Goal: Task Accomplishment & Management: Use online tool/utility

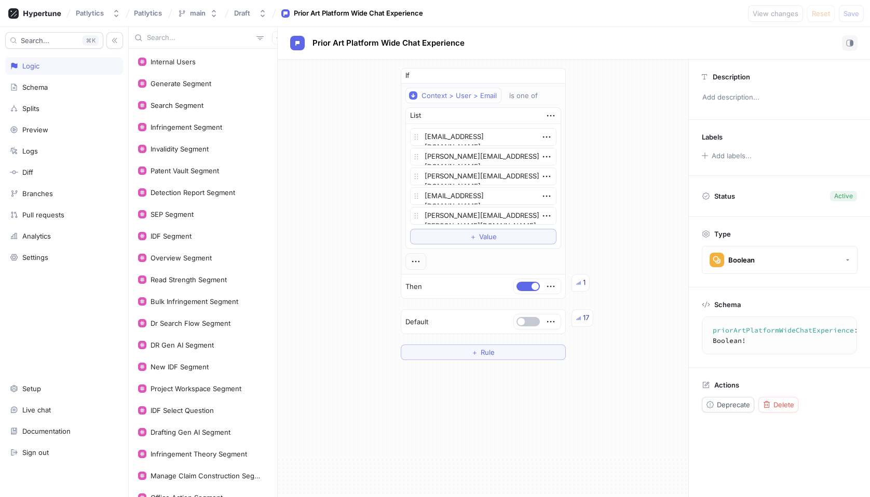
scroll to position [525, 0]
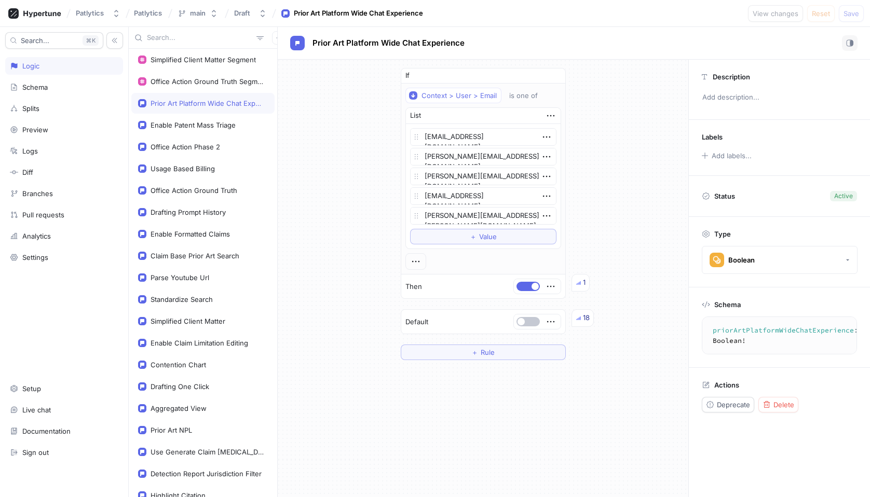
type textarea "x"
click at [276, 36] on icon "button" at bounding box center [279, 38] width 6 height 6
click at [280, 75] on p "Variable" at bounding box center [286, 75] width 25 height 10
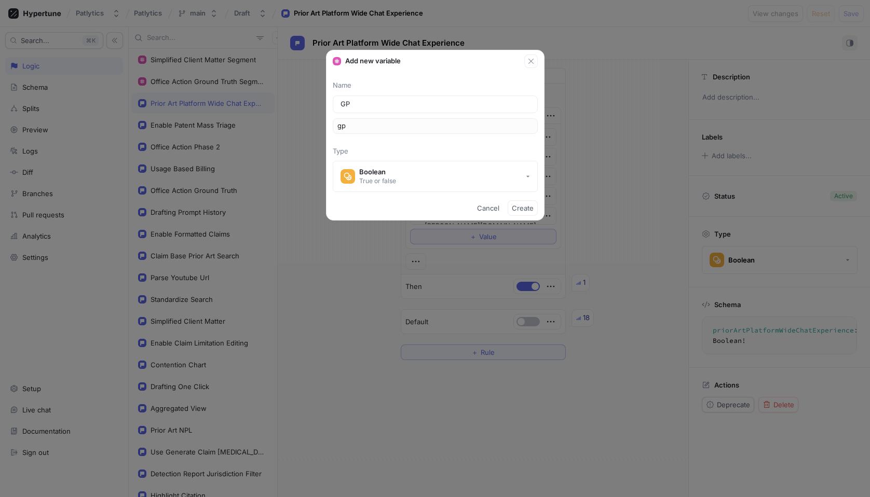
type input "GPT"
type input "gpt"
type input "GPT m"
type input "gptM"
type input "GPT mo"
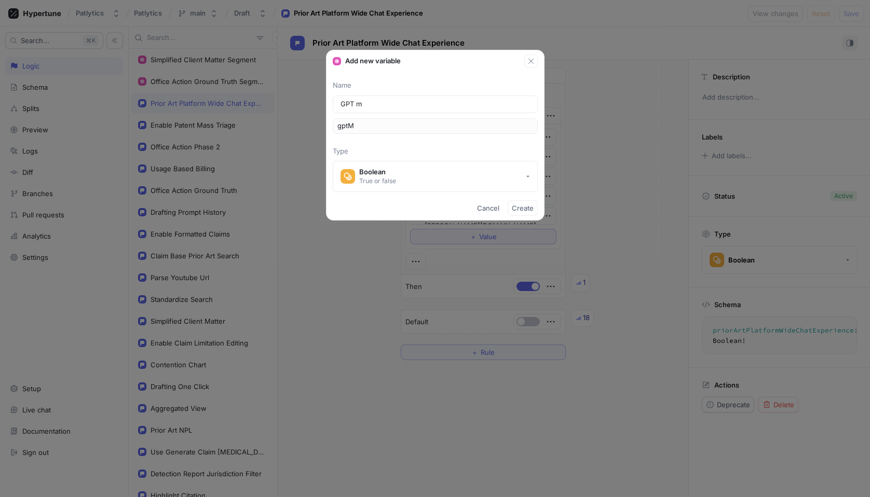
type input "gptMo"
type input "GPT mod"
type input "gptMod"
type input "GPT mode"
type input "gptMode"
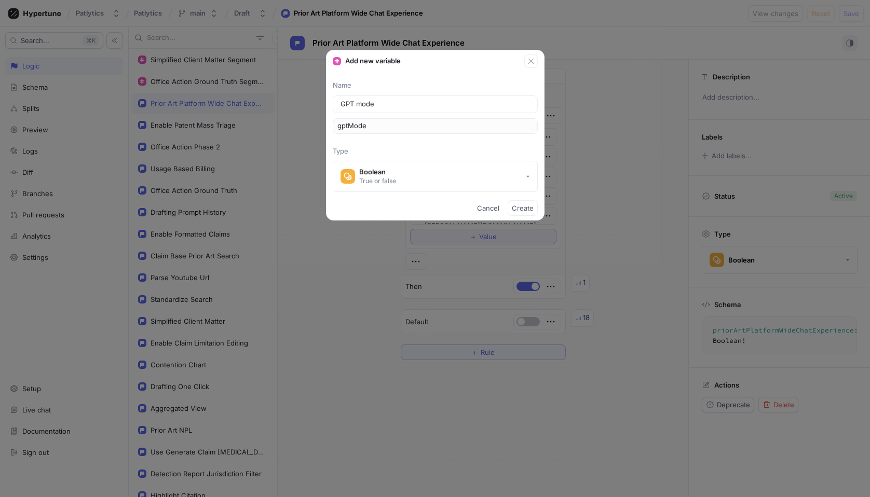
type input "GPT model"
type input "gptModel"
click at [511, 175] on button "Boolean True or false" at bounding box center [435, 176] width 205 height 31
type input "GPT model"
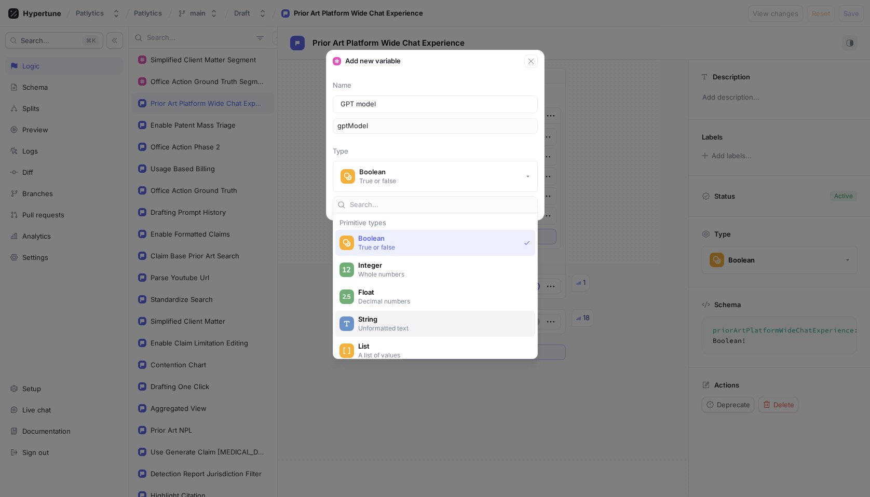
click at [413, 320] on span "String" at bounding box center [442, 319] width 168 height 9
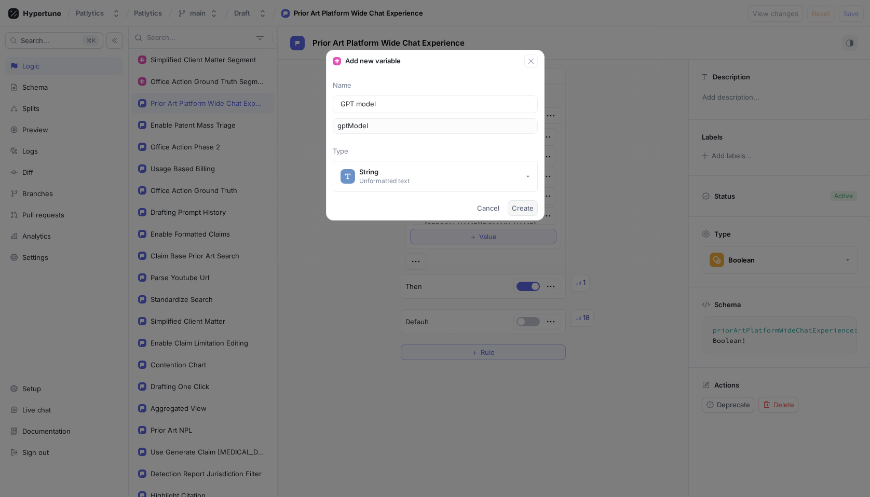
click at [528, 207] on span "Create" at bounding box center [523, 208] width 22 height 6
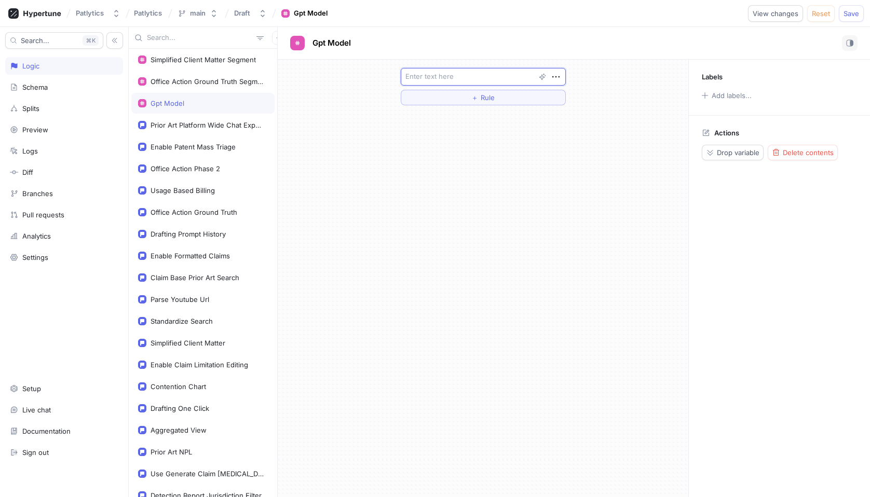
click at [470, 79] on textarea at bounding box center [483, 77] width 165 height 18
click at [558, 76] on icon "button" at bounding box center [555, 77] width 7 height 2
click at [469, 75] on div at bounding box center [483, 77] width 165 height 18
click at [469, 75] on textarea at bounding box center [483, 77] width 165 height 18
paste textarea "gpt-5"
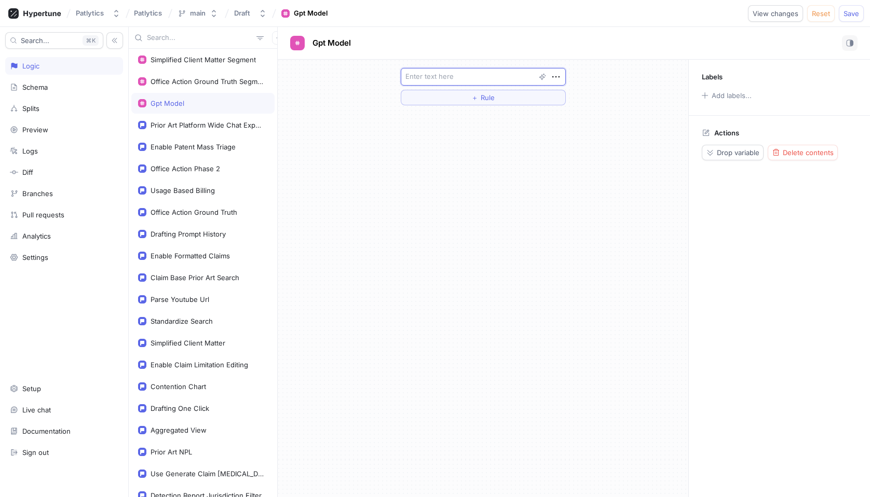
type textarea "x"
type textarea "gpt-5"
click at [496, 99] on button "＋ Rule" at bounding box center [483, 98] width 165 height 16
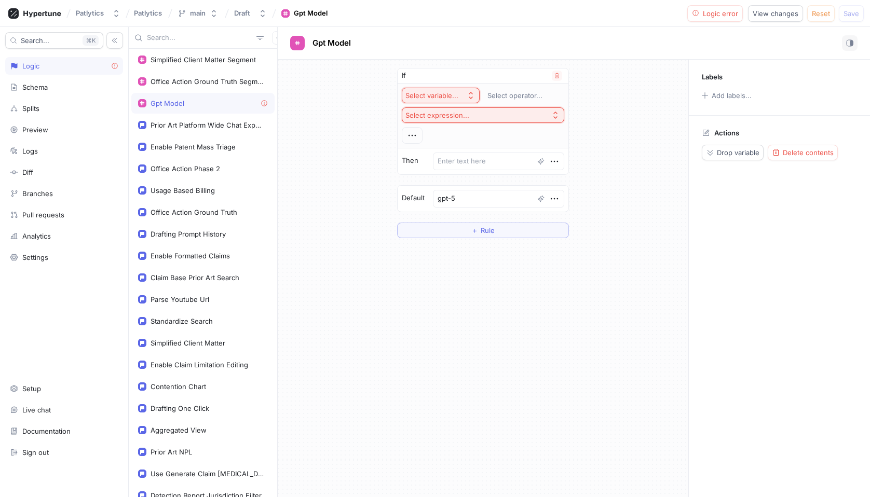
click at [470, 97] on icon "button" at bounding box center [471, 95] width 8 height 8
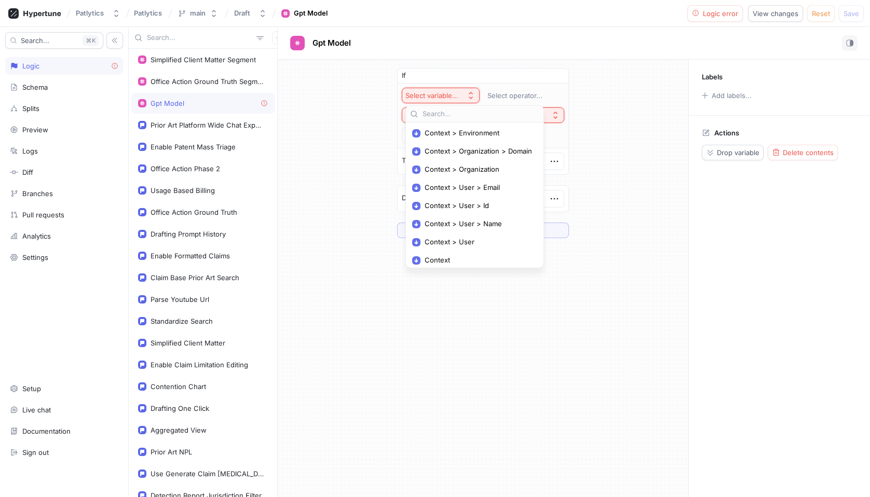
click at [502, 343] on div "If Select variable... Select operator... Select expression... Then Default gpt-…" at bounding box center [483, 279] width 411 height 438
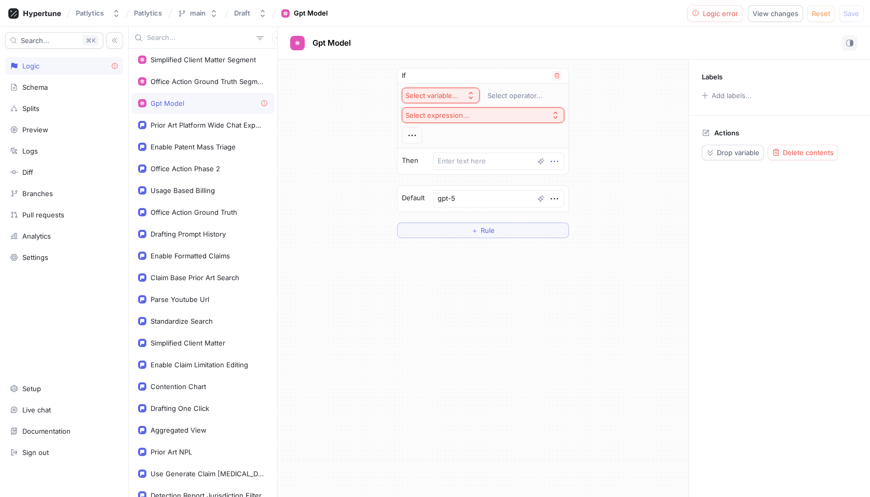
click at [551, 166] on icon "button" at bounding box center [554, 161] width 11 height 11
click at [589, 183] on div "Delete" at bounding box center [592, 181] width 88 height 18
click at [554, 73] on icon "button" at bounding box center [557, 76] width 6 height 6
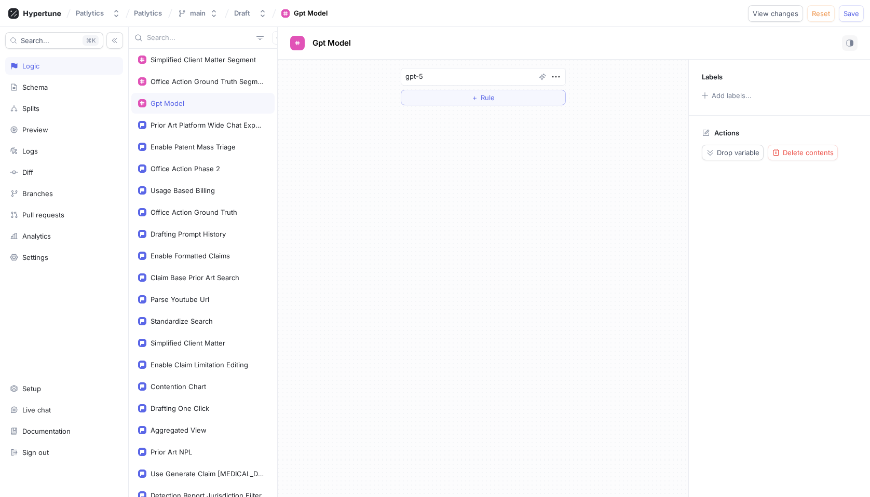
click at [602, 181] on div "gpt-5 ＋ Rule" at bounding box center [483, 279] width 411 height 438
click at [495, 96] on button "＋ Rule" at bounding box center [483, 98] width 165 height 16
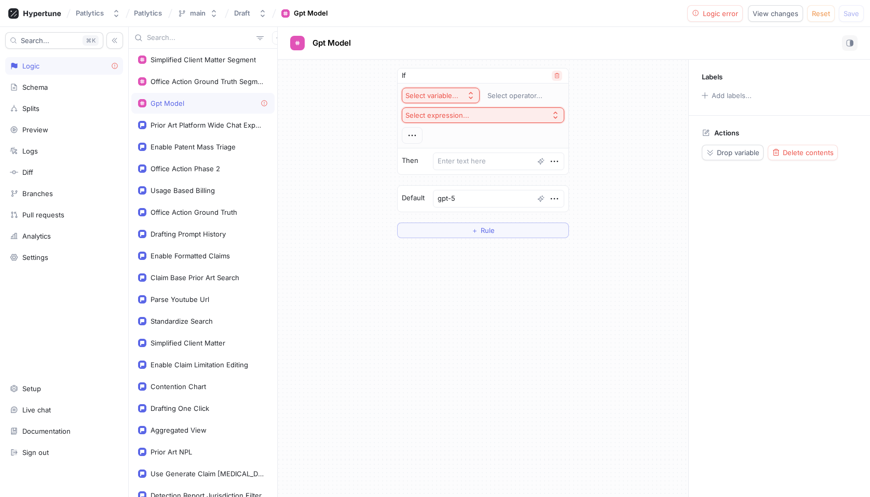
click at [554, 76] on icon "button" at bounding box center [557, 76] width 6 height 6
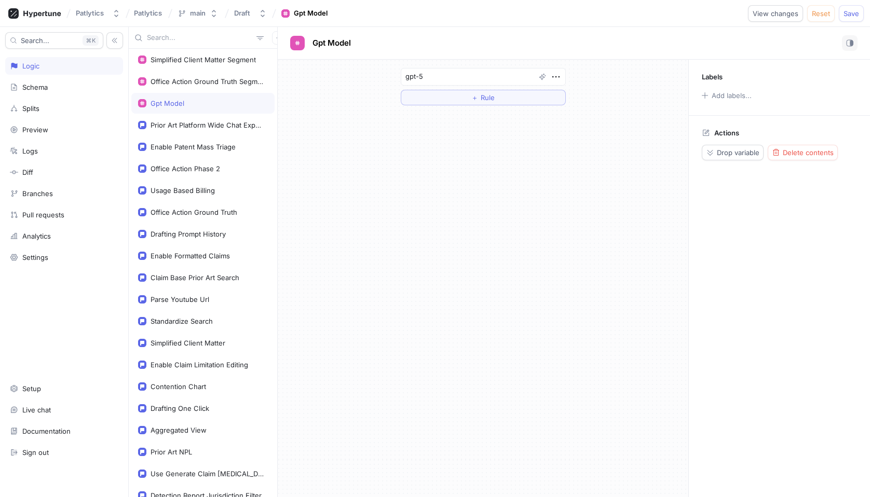
click at [469, 215] on div "gpt-5 ＋ Rule" at bounding box center [483, 279] width 411 height 438
click at [190, 83] on div "Office Action Ground Truth Segment" at bounding box center [207, 81] width 113 height 8
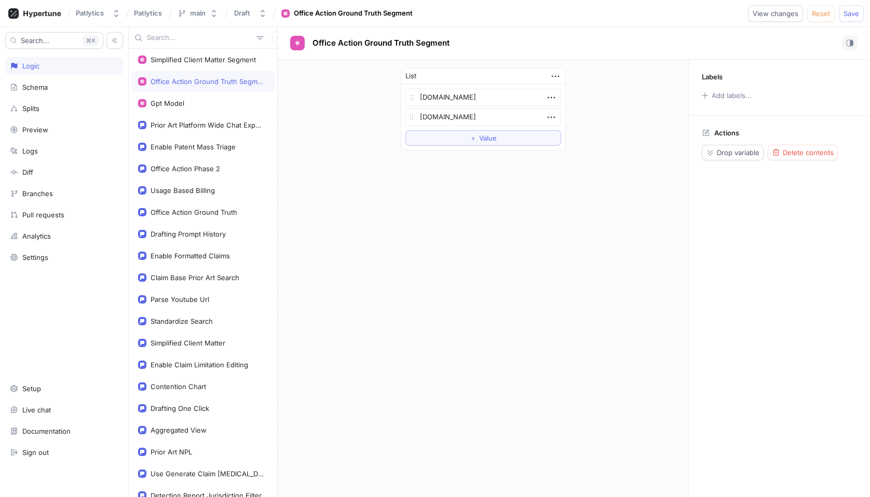
click at [190, 83] on div "Office Action Ground Truth Segment" at bounding box center [207, 81] width 113 height 8
click at [189, 98] on div "Gpt Model" at bounding box center [202, 103] width 143 height 21
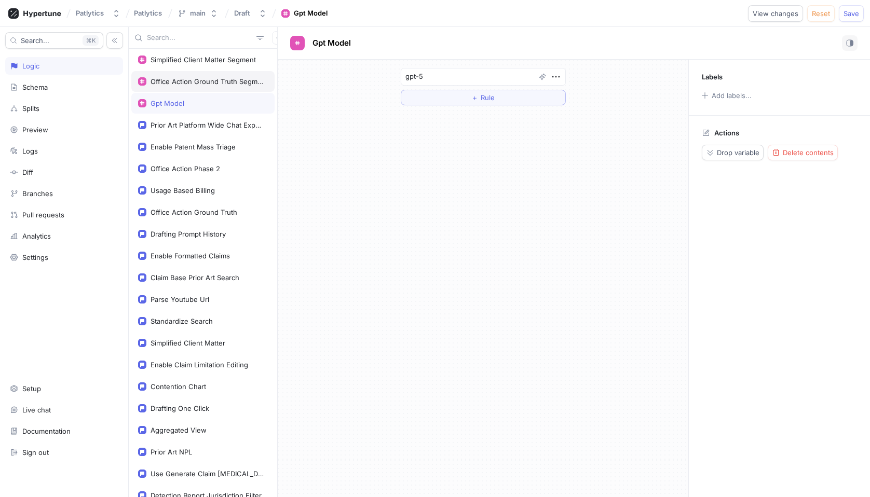
click at [223, 78] on div "Office Action Ground Truth Segment" at bounding box center [207, 81] width 113 height 8
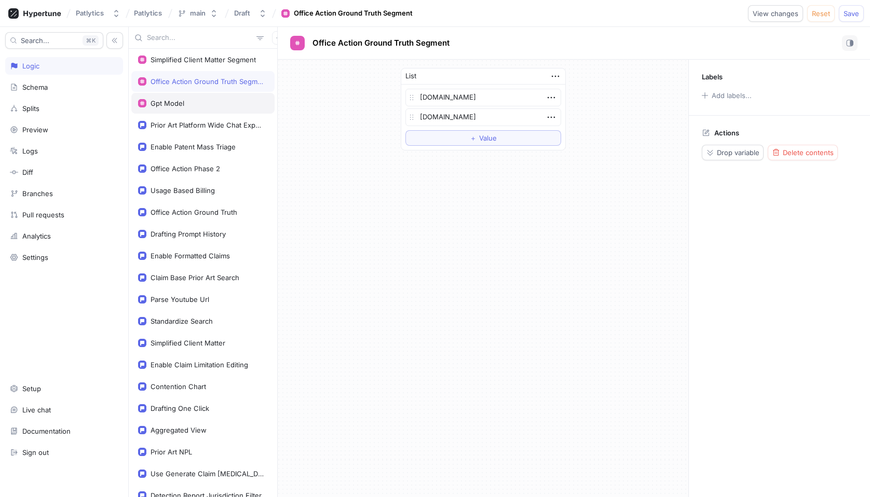
click at [210, 102] on div "Gpt Model" at bounding box center [203, 103] width 130 height 8
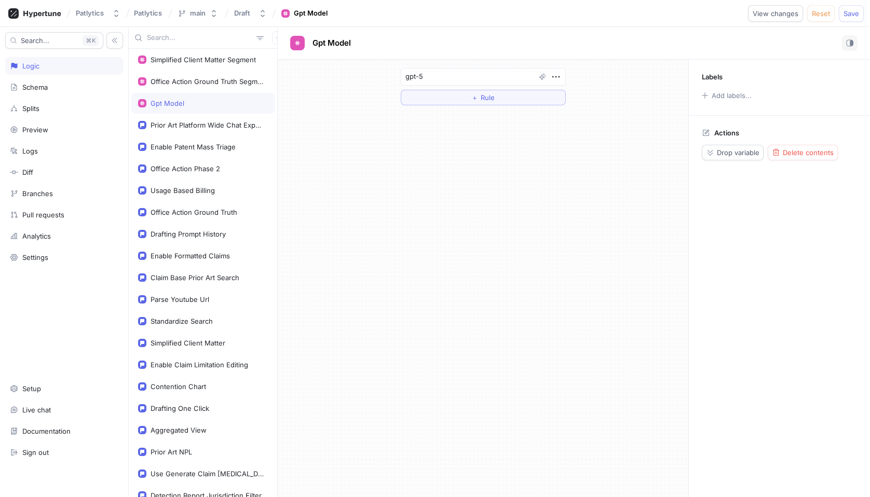
click at [434, 154] on div "gpt-5 ＋ Rule" at bounding box center [483, 279] width 411 height 438
click at [211, 79] on div "Office Action Ground Truth Segment" at bounding box center [207, 81] width 113 height 8
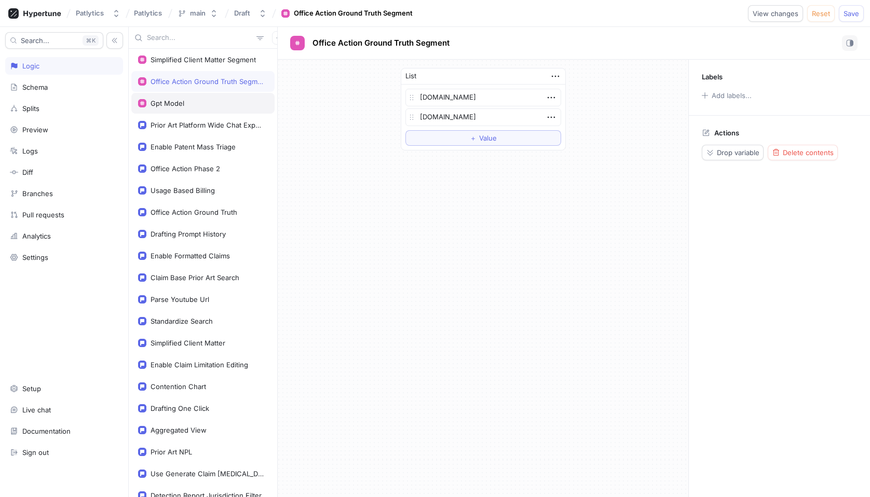
click at [207, 102] on div "Gpt Model" at bounding box center [203, 103] width 130 height 8
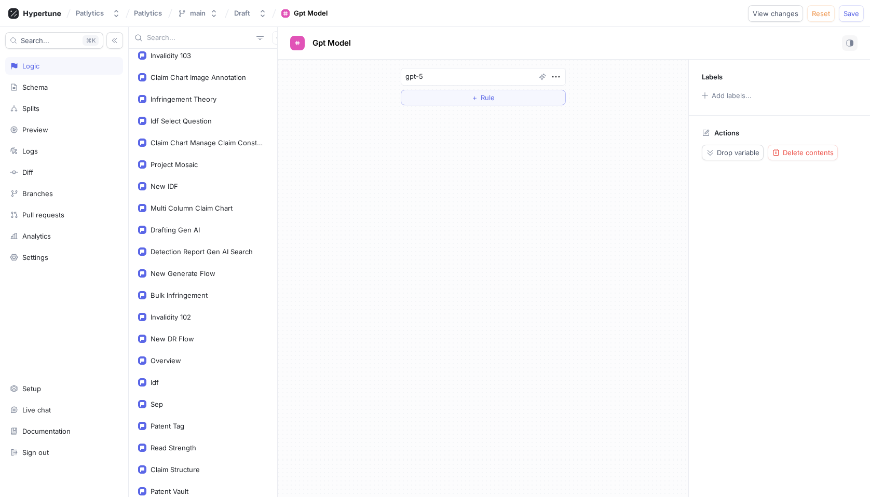
scroll to position [1418, 0]
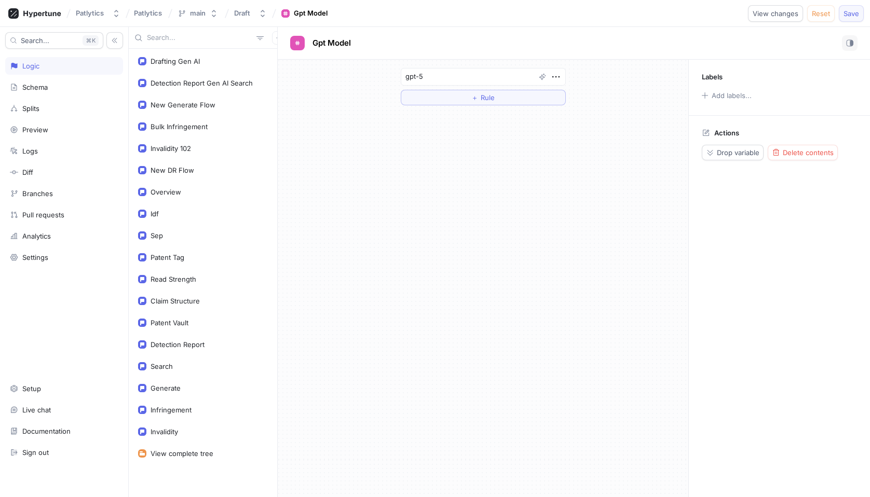
click at [846, 17] on span "Save" at bounding box center [851, 13] width 16 height 6
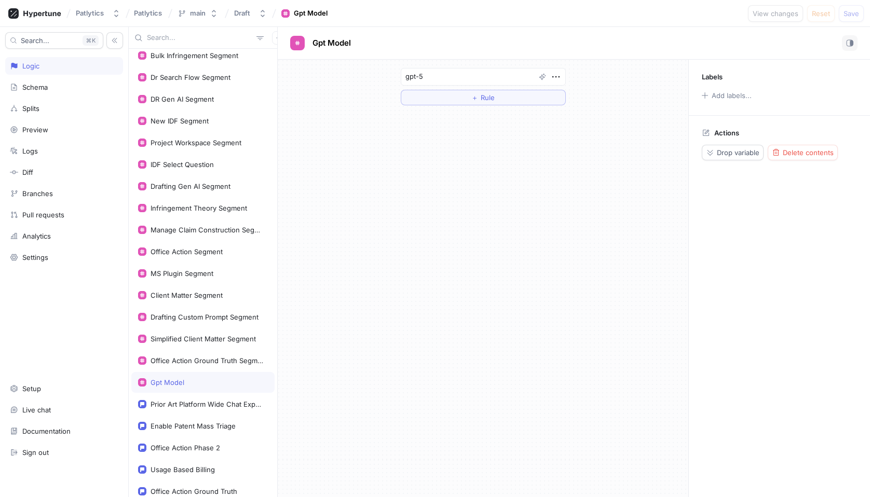
scroll to position [0, 0]
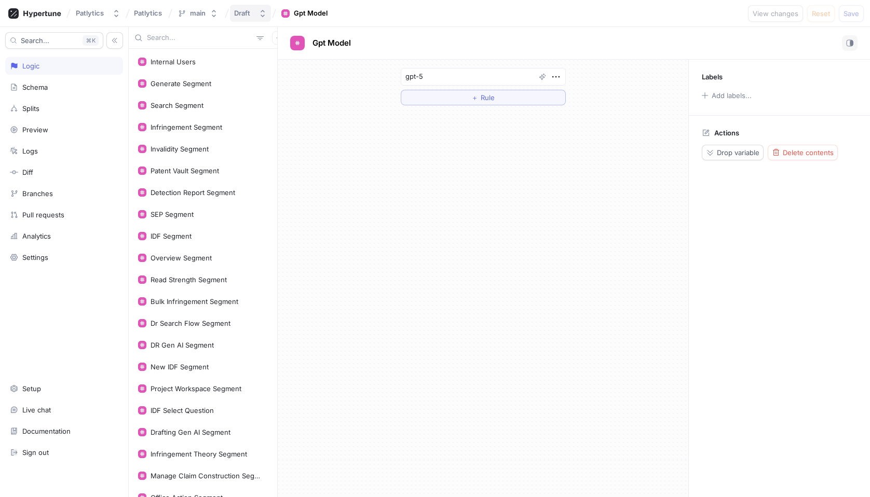
click at [266, 16] on icon "button" at bounding box center [262, 13] width 8 height 8
click at [453, 166] on div "gpt-5 ＋ Rule" at bounding box center [483, 279] width 411 height 438
click at [330, 46] on span "Gpt Model" at bounding box center [331, 43] width 38 height 8
click at [361, 168] on div "gpt-5 ＋ Rule" at bounding box center [483, 279] width 411 height 438
click at [459, 253] on div "gpt-5 ＋ Rule" at bounding box center [483, 279] width 411 height 438
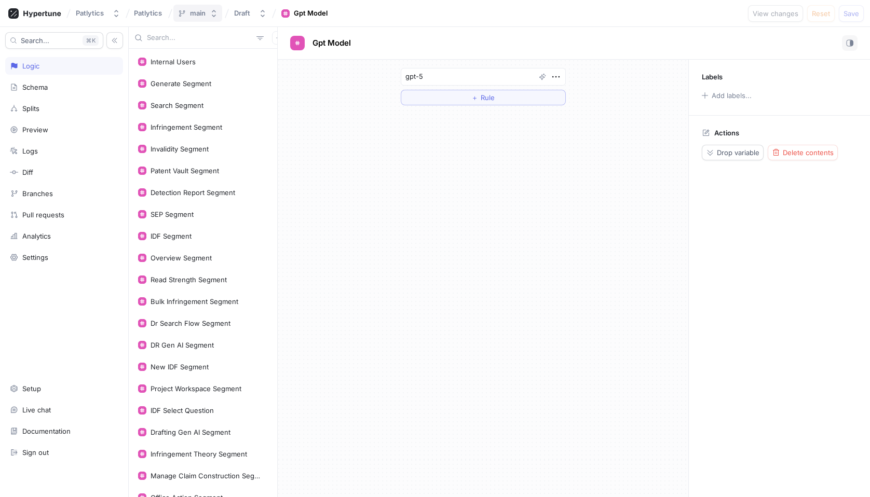
click at [203, 10] on div "main" at bounding box center [198, 13] width 16 height 9
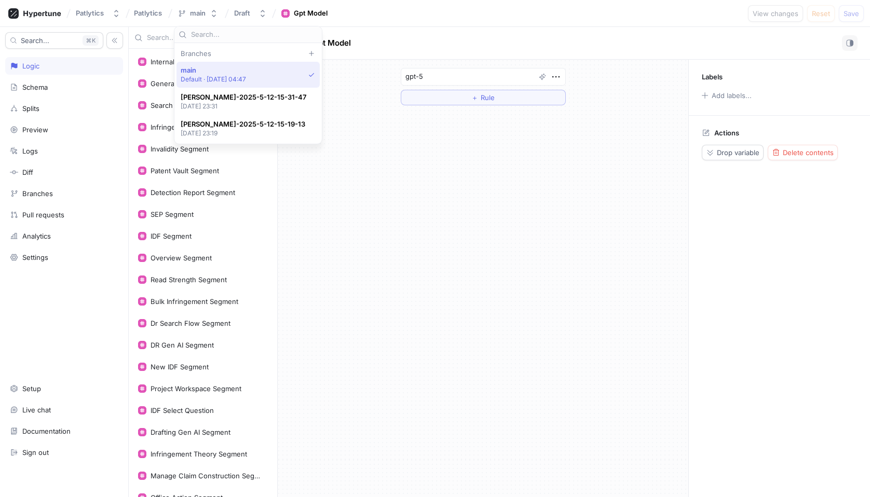
click at [362, 203] on div "gpt-5 ＋ Rule" at bounding box center [483, 279] width 411 height 438
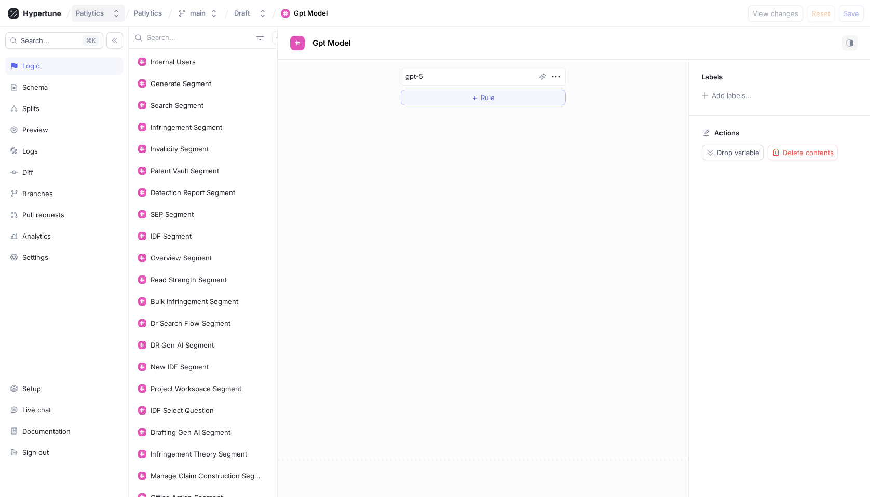
click at [96, 11] on div "Patlytics" at bounding box center [90, 13] width 28 height 9
click at [416, 208] on div "gpt-5 ＋ Rule" at bounding box center [483, 279] width 411 height 438
click at [106, 17] on div "Patlytics" at bounding box center [92, 13] width 32 height 9
click at [354, 154] on div "gpt-5 ＋ Rule" at bounding box center [483, 279] width 411 height 438
click at [193, 131] on div "Infringement Segment" at bounding box center [187, 127] width 72 height 8
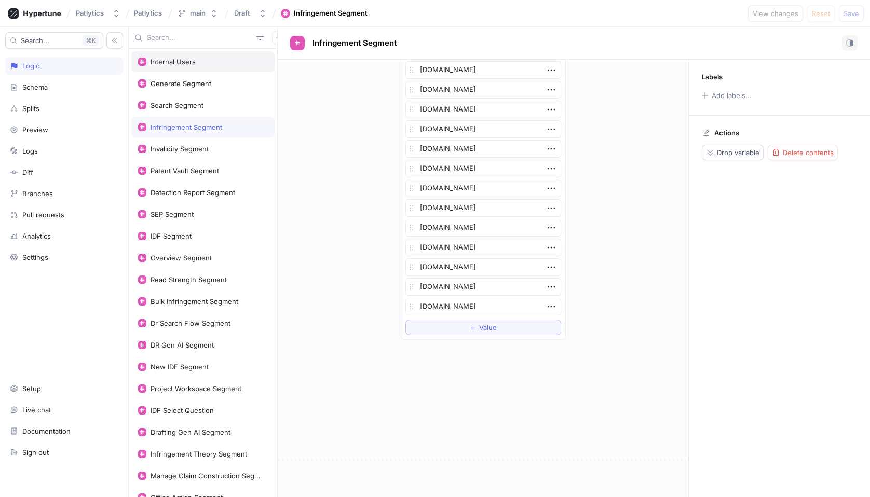
click at [206, 55] on div "Internal Users" at bounding box center [202, 61] width 143 height 21
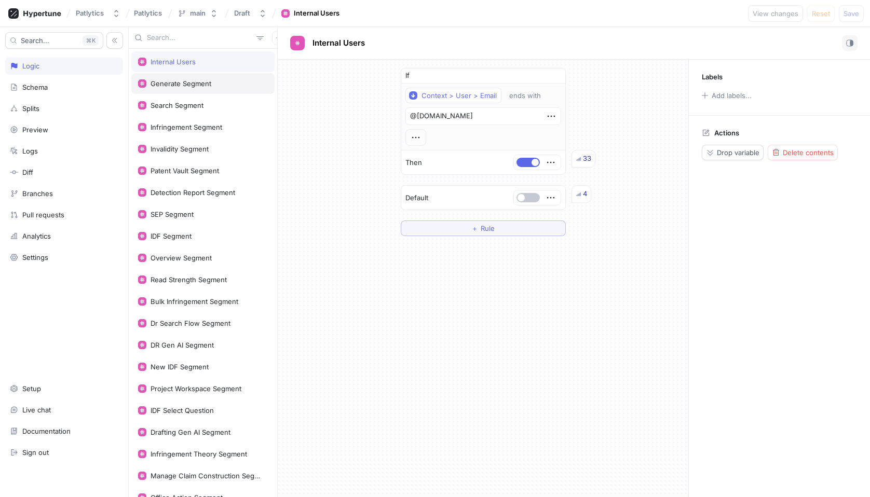
click at [201, 82] on div "Generate Segment" at bounding box center [181, 83] width 61 height 8
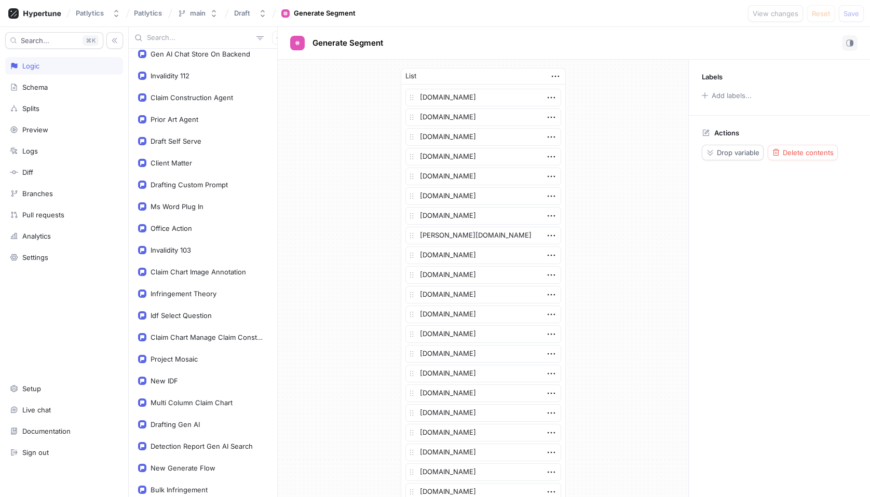
scroll to position [1066, 0]
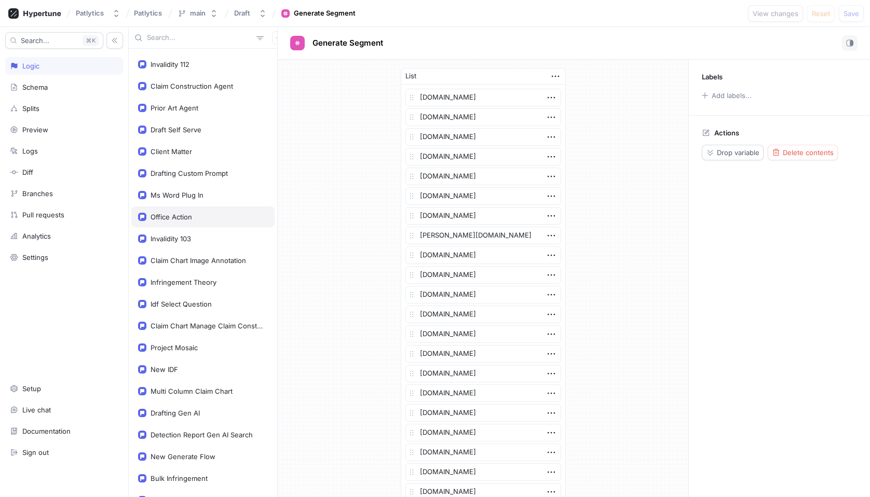
click at [203, 221] on div "Office Action" at bounding box center [202, 217] width 143 height 21
type textarea "x"
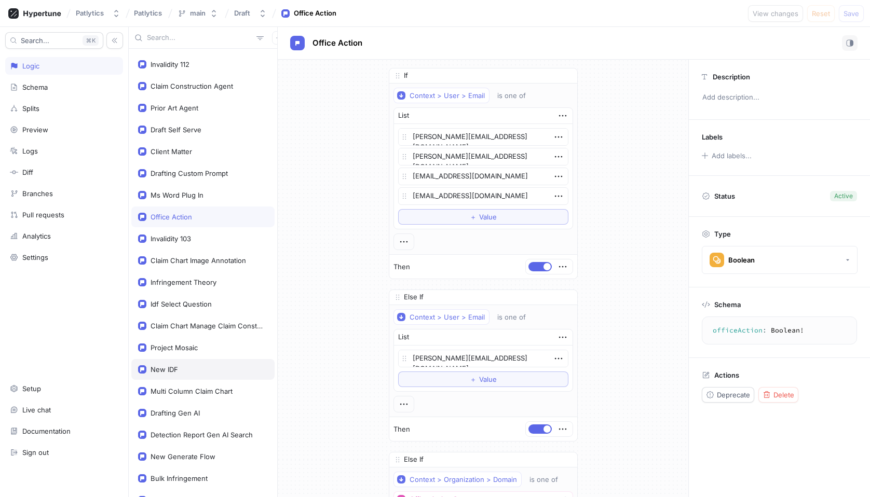
click at [199, 371] on div "New IDF" at bounding box center [203, 369] width 130 height 8
type textarea "newIDF: Boolean!"
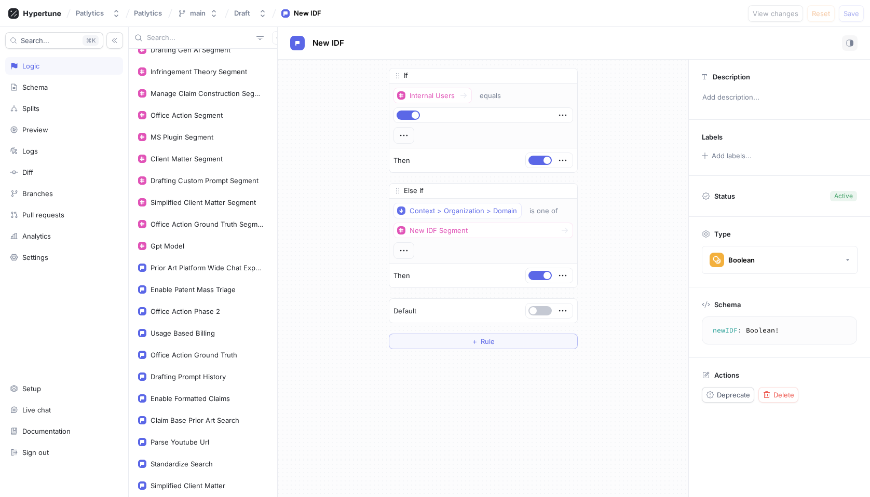
scroll to position [386, 0]
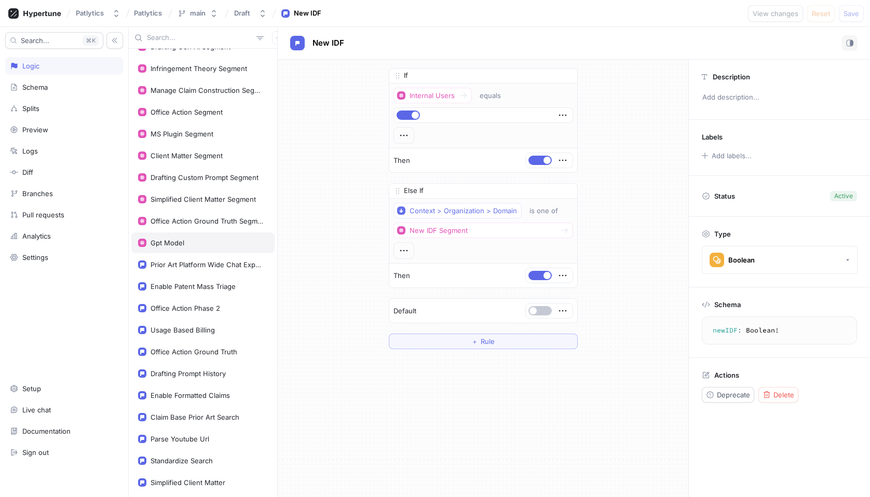
click at [195, 242] on div "Gpt Model" at bounding box center [203, 243] width 130 height 8
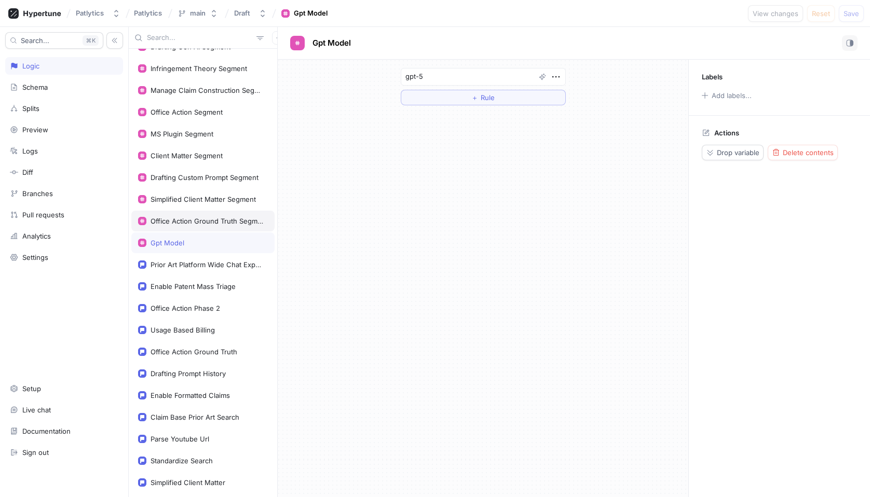
click at [194, 226] on div "Office Action Ground Truth Segment" at bounding box center [202, 221] width 143 height 21
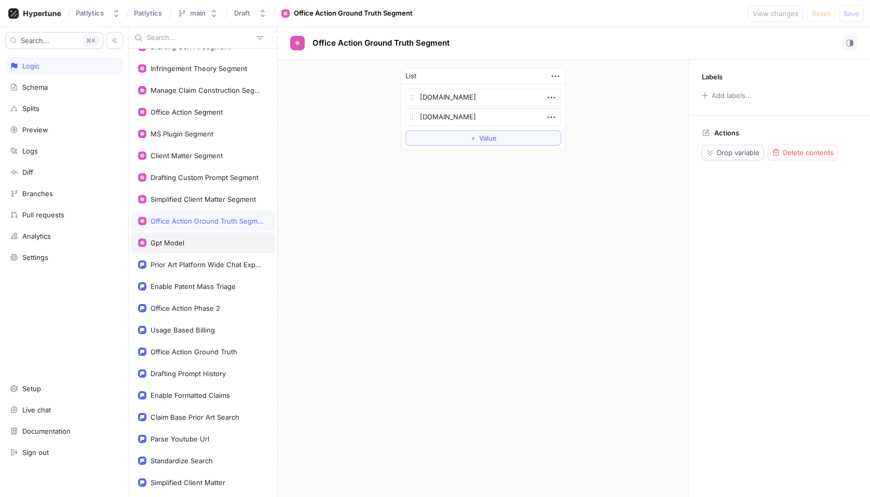
click at [201, 240] on div "Gpt Model" at bounding box center [203, 243] width 130 height 8
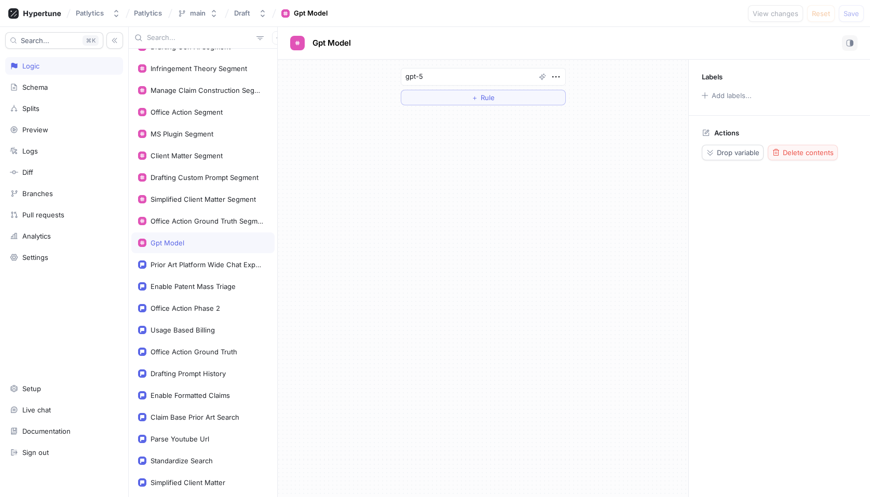
click at [808, 149] on span "Delete contents" at bounding box center [808, 152] width 51 height 6
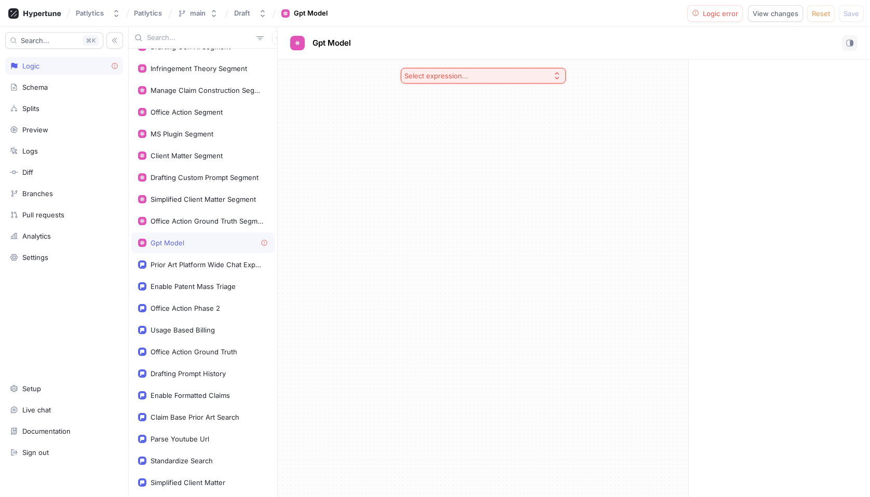
click at [518, 77] on button "Select expression..." at bounding box center [483, 76] width 165 height 16
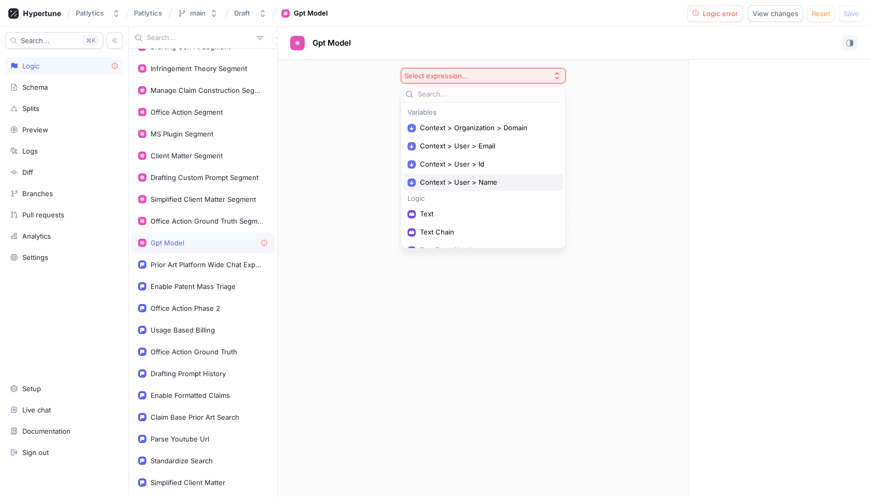
scroll to position [104, 0]
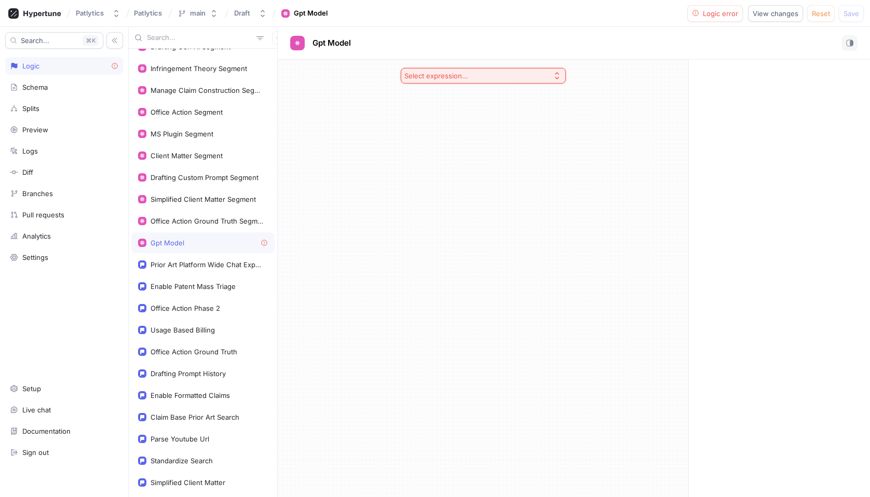
click at [655, 202] on div "Select expression..." at bounding box center [483, 279] width 411 height 438
click at [816, 15] on span "Reset" at bounding box center [821, 13] width 18 height 6
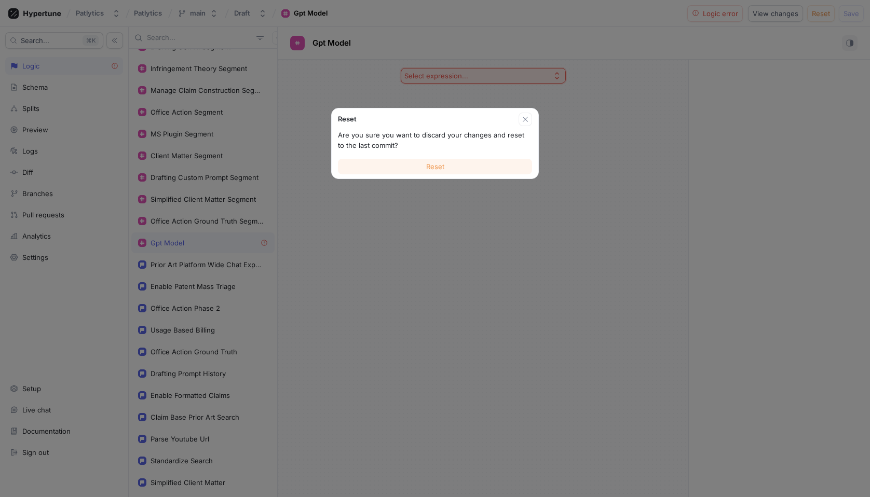
click at [464, 169] on button "Reset" at bounding box center [435, 167] width 194 height 16
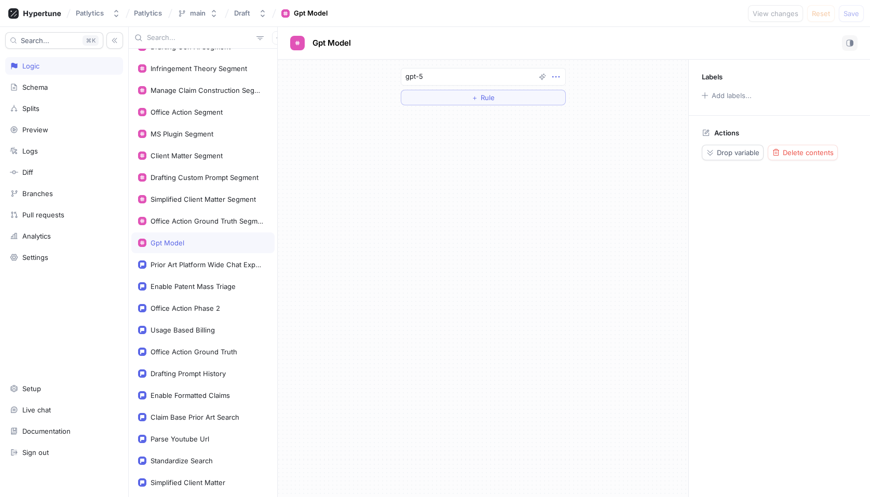
click at [559, 77] on icon "button" at bounding box center [555, 76] width 11 height 11
click at [451, 321] on div "gpt-5 ＋ Rule" at bounding box center [483, 279] width 411 height 438
click at [272, 41] on button "button" at bounding box center [278, 37] width 13 height 13
click at [341, 186] on div "Internal Users Generate Segment Search Segment Infringement Segment Invalidity …" at bounding box center [499, 262] width 741 height 470
click at [717, 151] on span "Drop variable" at bounding box center [738, 152] width 43 height 6
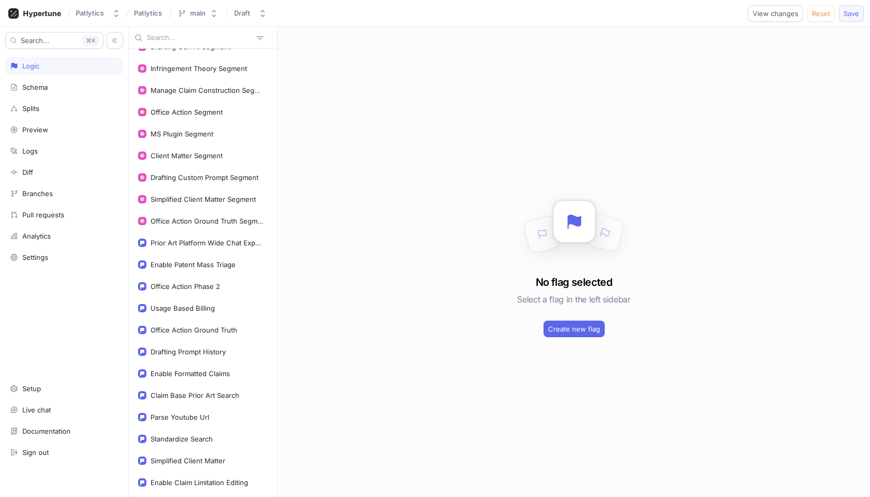
click at [844, 16] on span "Save" at bounding box center [851, 13] width 16 height 6
click at [210, 15] on icon "button" at bounding box center [214, 13] width 8 height 8
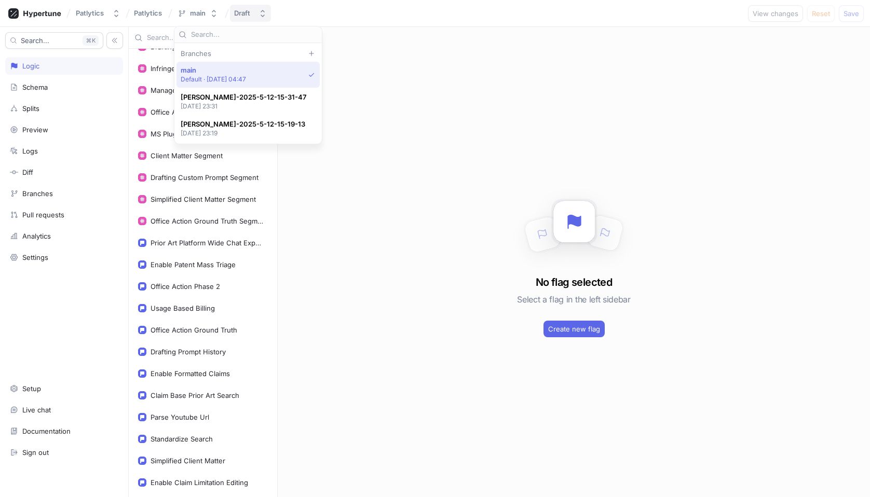
click at [260, 17] on icon "button" at bounding box center [262, 13] width 8 height 8
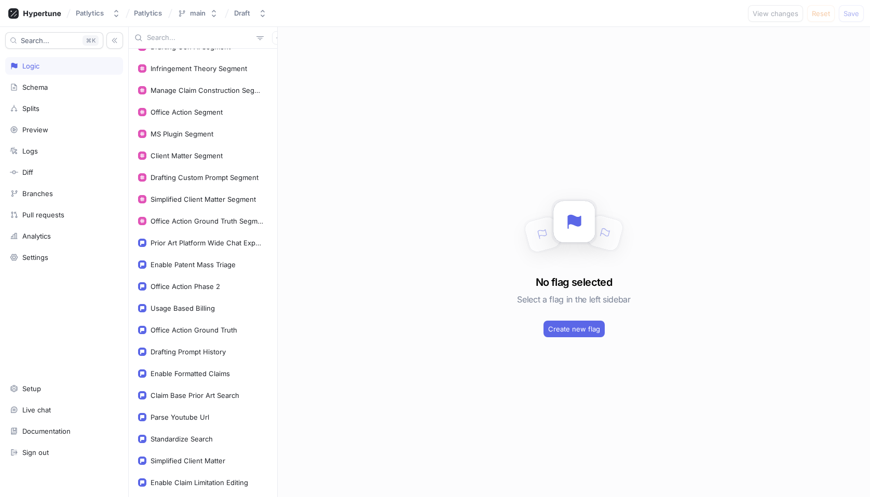
click at [429, 147] on div "No flag selected Select a flag in the left sidebar Create new flag" at bounding box center [574, 262] width 592 height 470
click at [223, 293] on div "Office Action Phase 2" at bounding box center [202, 286] width 143 height 21
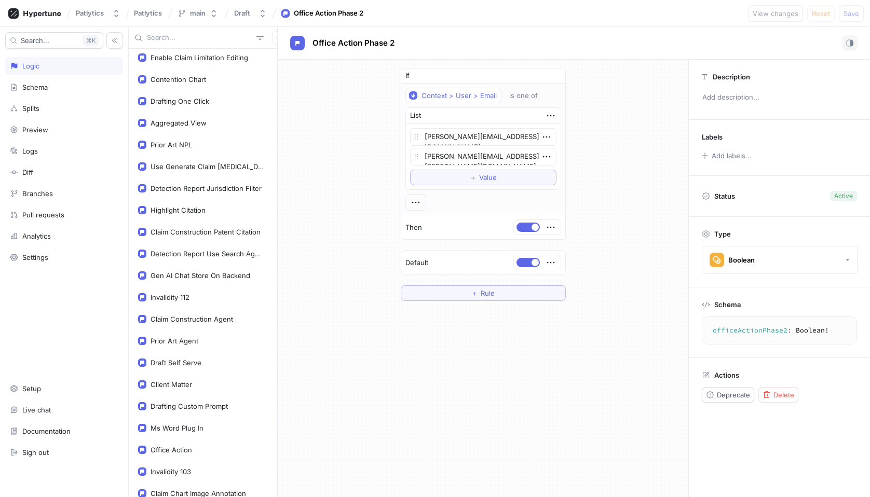
scroll to position [818, 0]
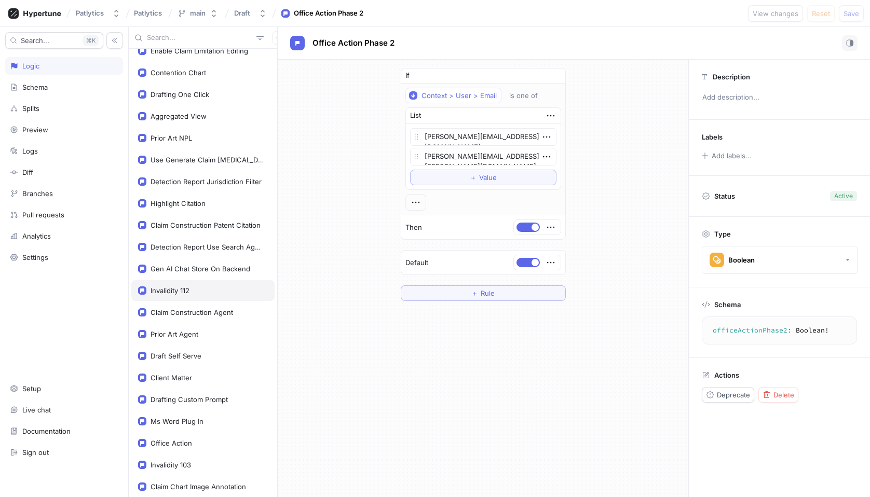
click at [216, 290] on div "Invalidity 112" at bounding box center [203, 291] width 130 height 8
type textarea "x"
type textarea "invalidity112: Boolean!"
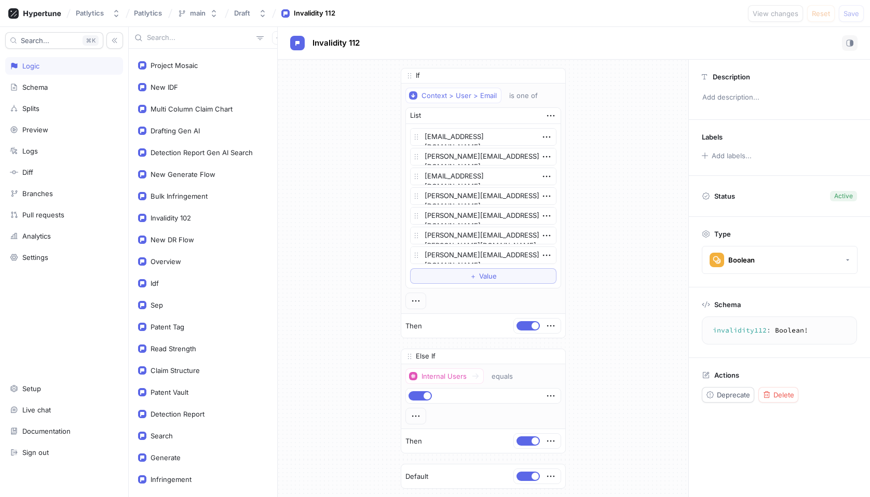
scroll to position [1396, 0]
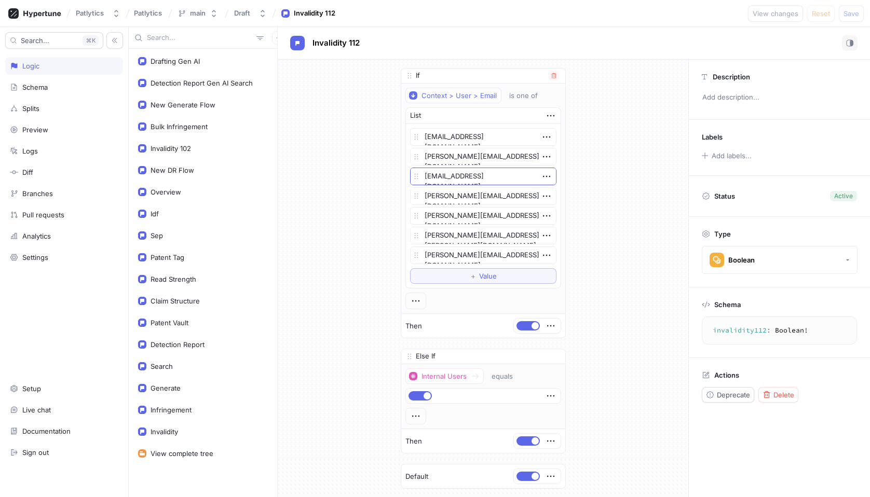
type textarea "x"
click at [272, 39] on button "button" at bounding box center [278, 37] width 13 height 13
click at [297, 55] on div "Flag" at bounding box center [291, 58] width 61 height 18
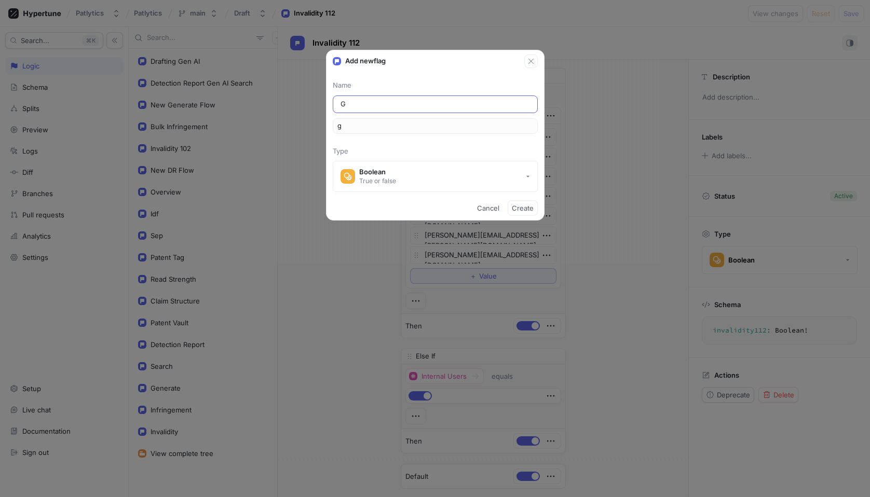
type input "GP"
type input "gp"
type input "GPT"
type input "gpt"
type textarea "x"
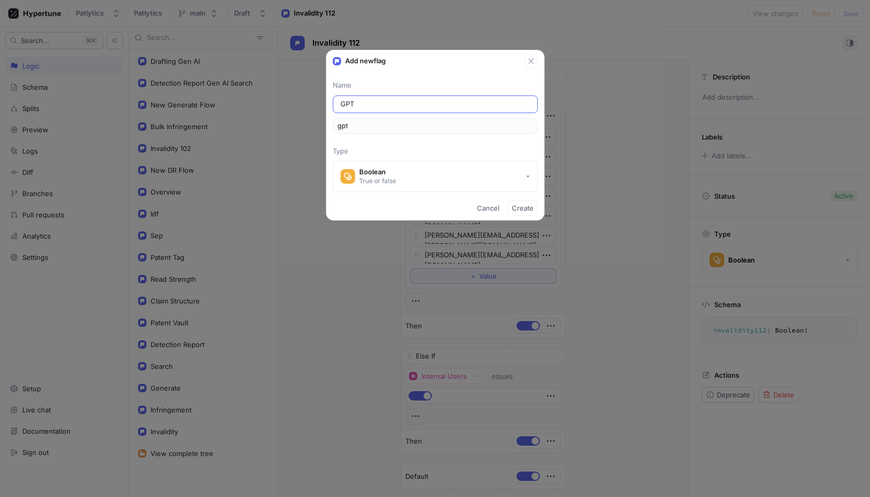
type input "GPT m"
type input "gptM"
type input "GPT mo"
type input "gptMo"
type input "GPT mod"
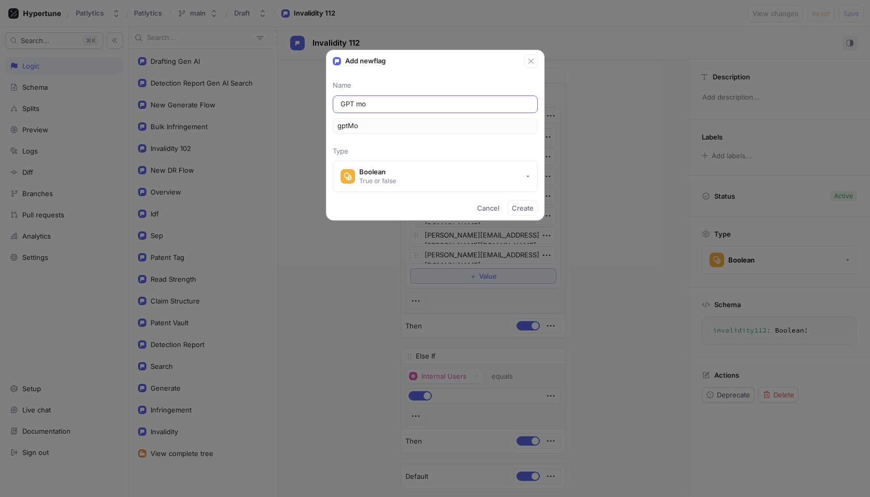
type input "gptMod"
type input "GPT mode"
type input "gptMode"
type input "GPT model"
type input "gptModel"
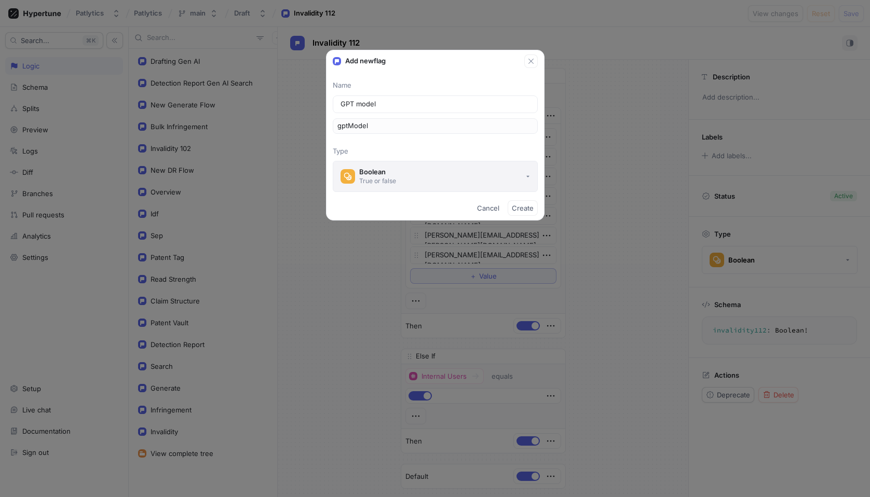
click at [519, 175] on button "Boolean True or false" at bounding box center [435, 176] width 205 height 31
type input "GPT model"
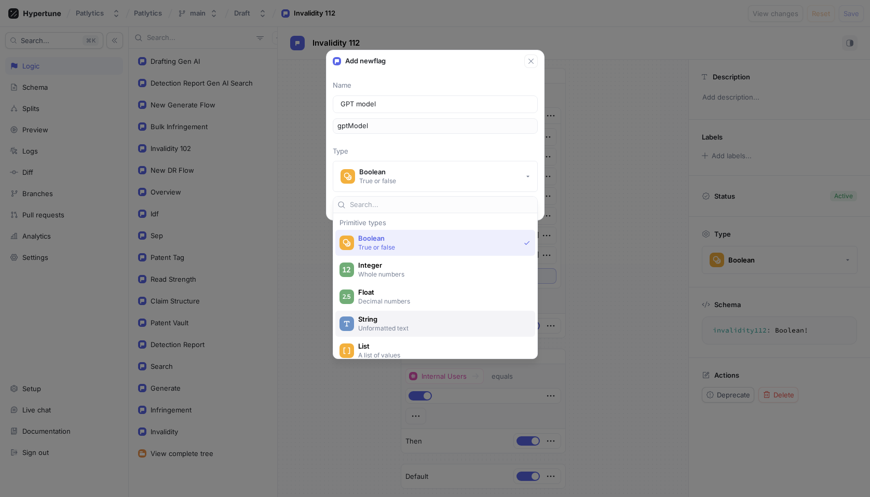
click at [415, 320] on span "String" at bounding box center [442, 319] width 168 height 9
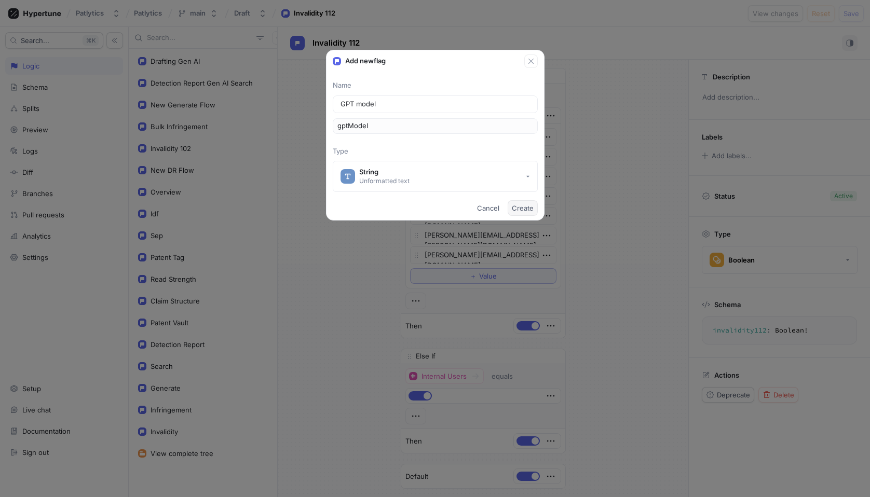
click at [523, 210] on span "Create" at bounding box center [523, 208] width 22 height 6
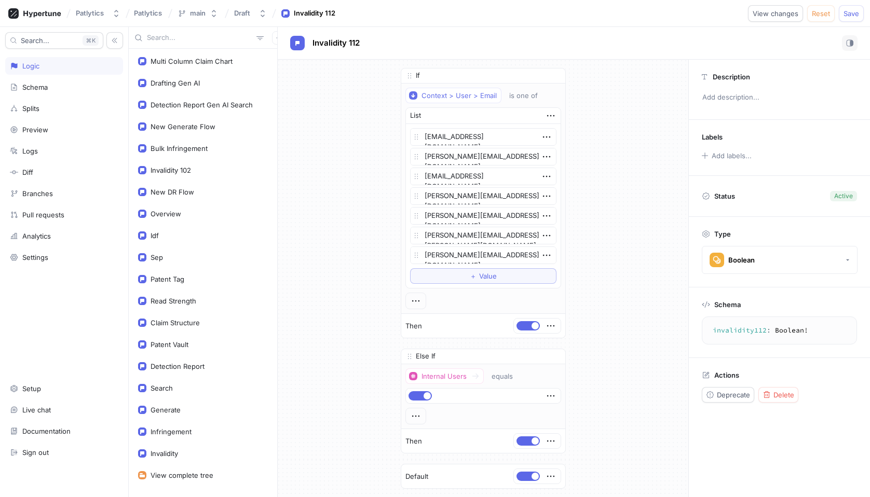
type textarea "x"
type textarea "gptModel: String!"
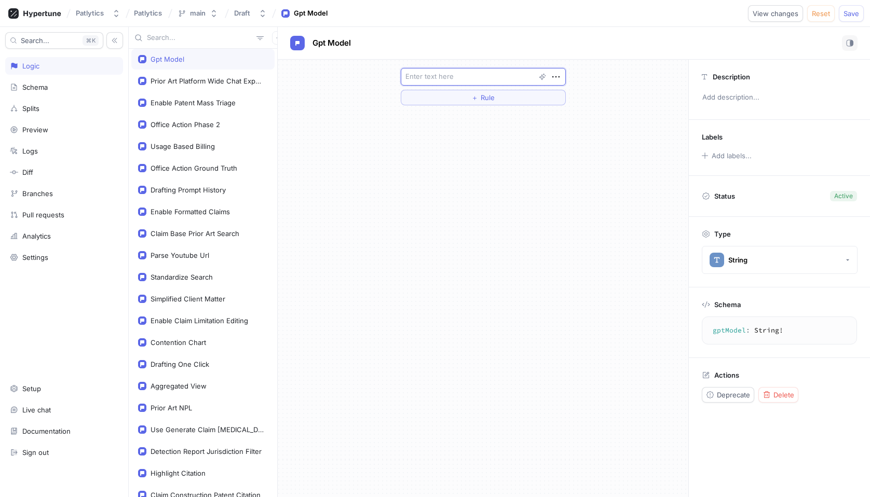
click at [445, 77] on textarea at bounding box center [483, 77] width 165 height 18
type textarea "x"
type textarea "g"
type textarea "x"
type textarea "gp"
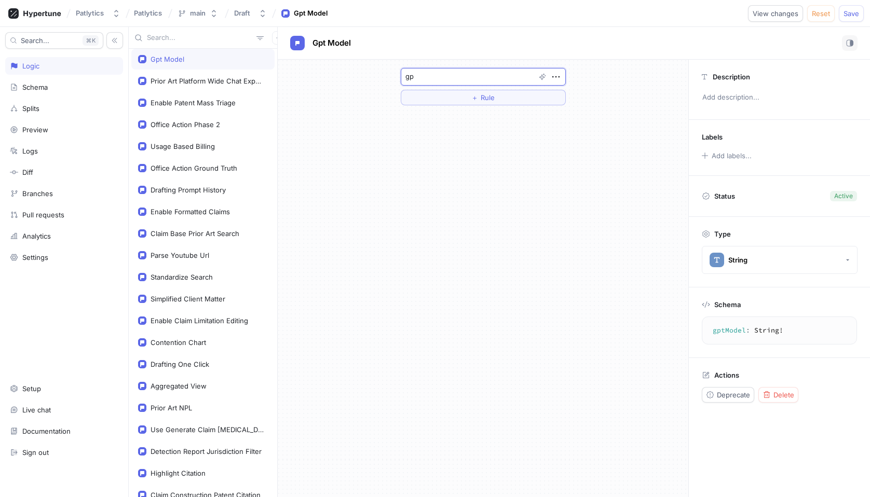
type textarea "x"
type textarea "gpt"
type textarea "x"
type textarea "gpt-"
type textarea "x"
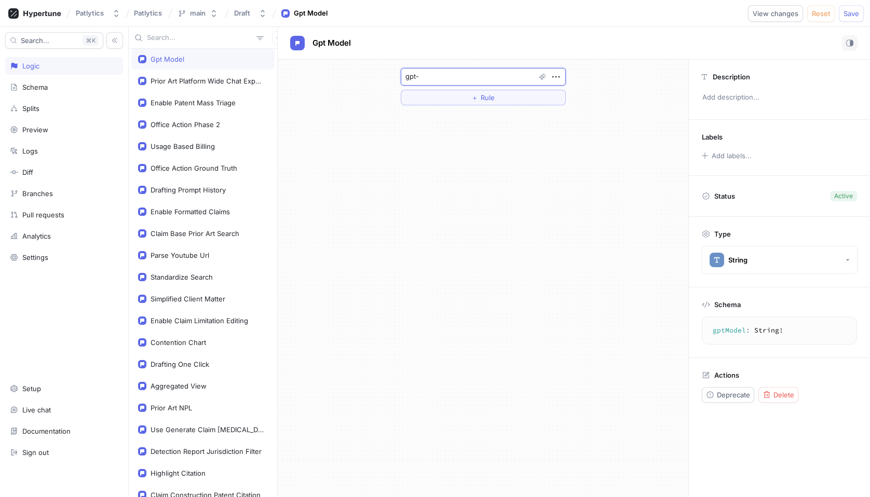
type textarea "gpt-5"
type textarea "x"
type textarea "gpt-5."
type textarea "x"
type textarea "gpt-5.1"
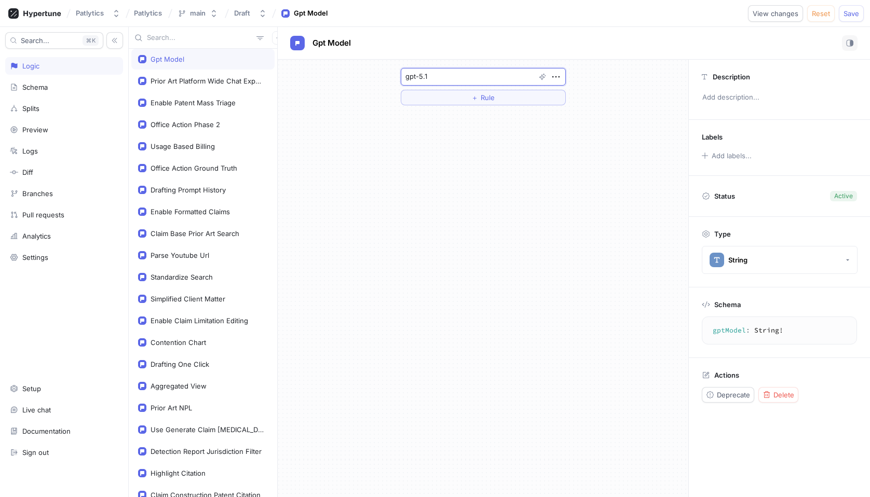
click at [447, 77] on textarea "gpt-5.1" at bounding box center [483, 77] width 165 height 18
type textarea "x"
type textarea "gpt-5."
type textarea "x"
type textarea "gpt-5"
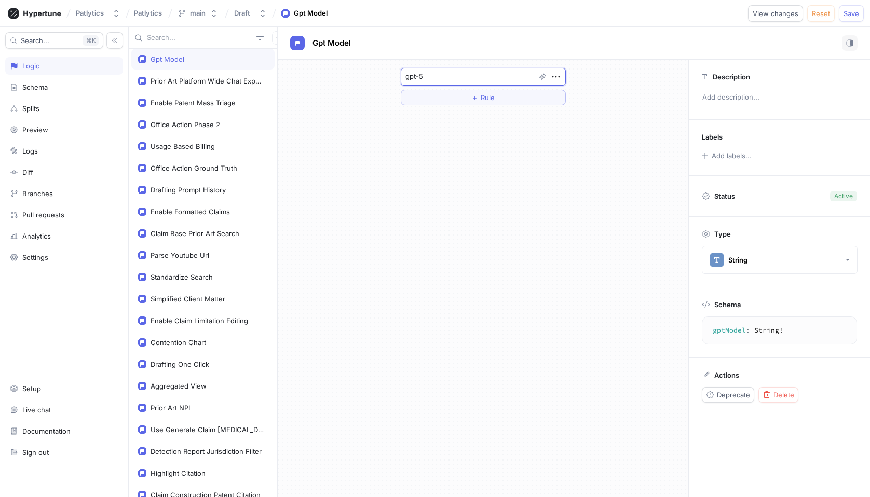
type textarea "x"
type textarea "gpt-5"
click at [587, 162] on div "gpt-5 ＋ Rule" at bounding box center [483, 279] width 411 height 438
click at [502, 103] on button "＋ Rule" at bounding box center [483, 98] width 165 height 16
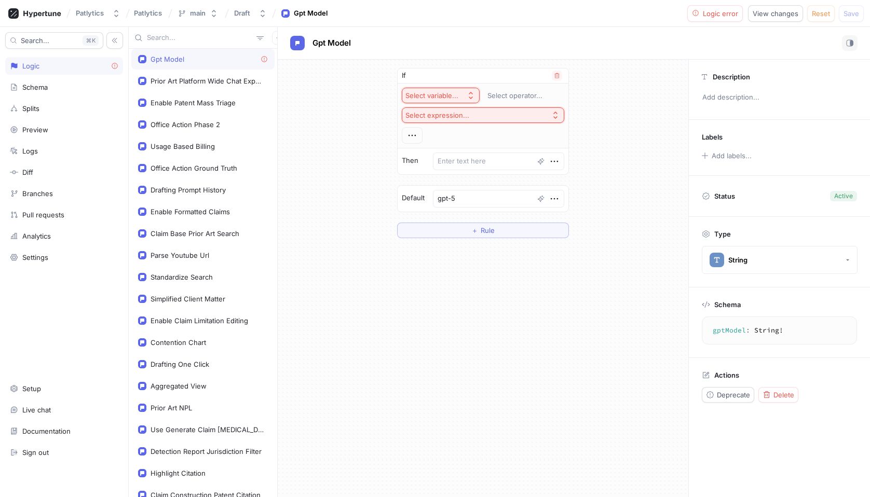
click at [458, 98] on div "Select variable..." at bounding box center [431, 95] width 53 height 9
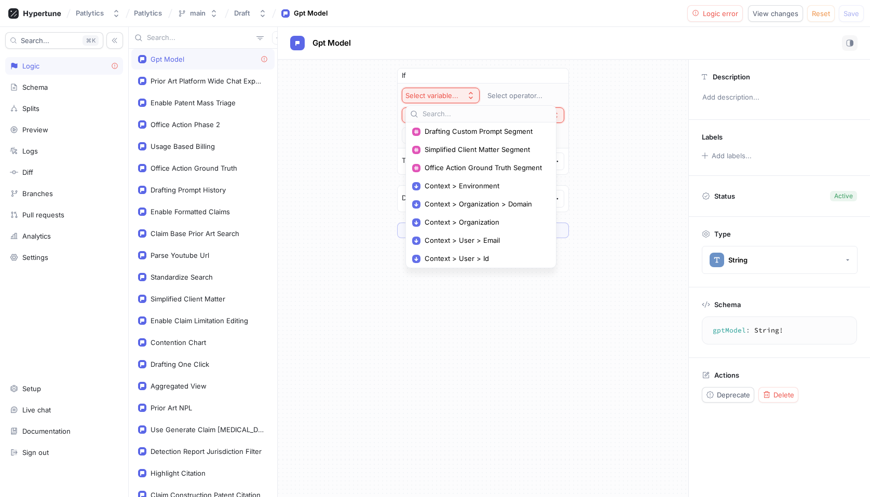
scroll to position [423, 0]
click at [479, 185] on span "Context > Environment" at bounding box center [485, 182] width 120 height 9
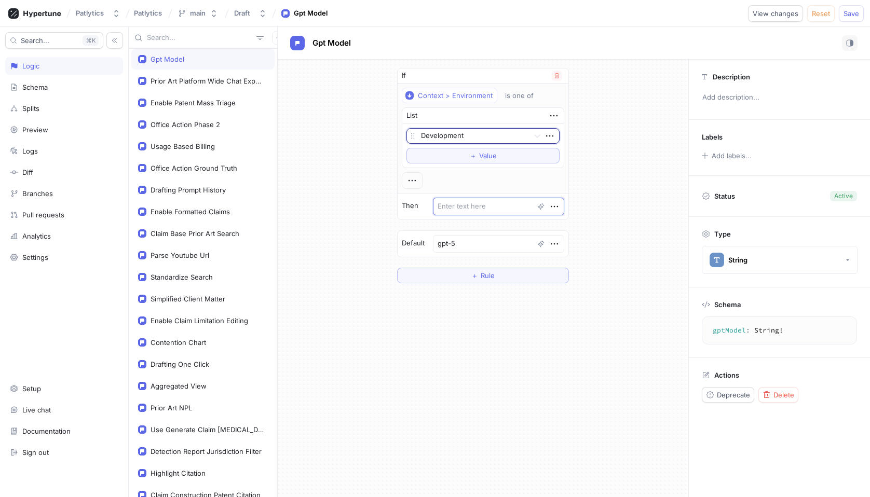
click at [499, 209] on textarea at bounding box center [498, 207] width 131 height 18
type textarea "x"
type textarea "g"
type textarea "x"
type textarea "gp"
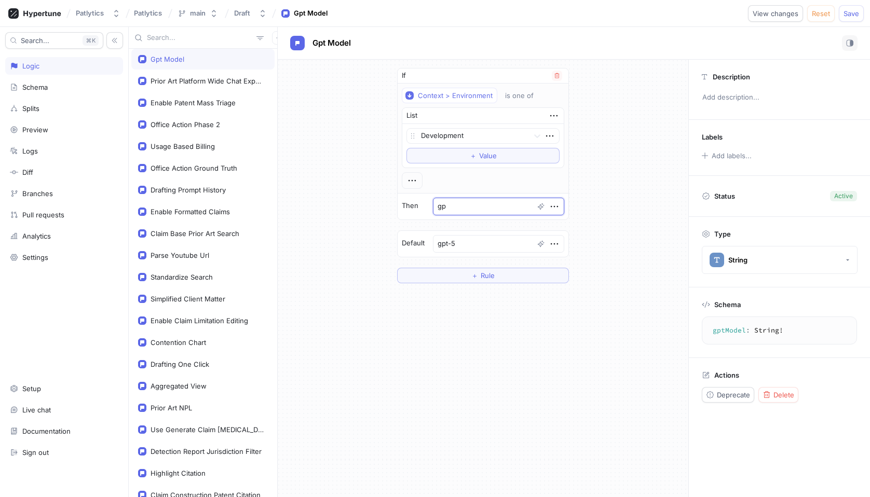
type textarea "x"
type textarea "gpt"
type textarea "x"
type textarea "gpt-"
type textarea "x"
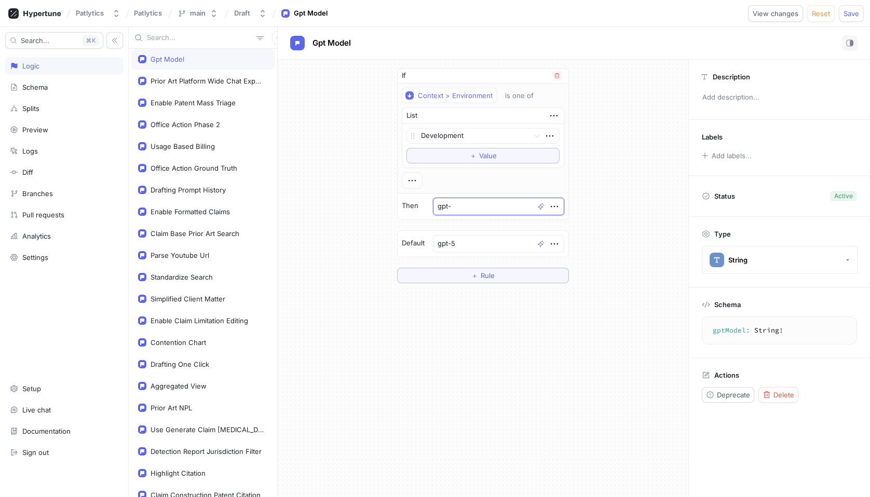
type textarea "gpt-5"
type textarea "x"
type textarea "gpt-5"
click at [499, 247] on textarea "gpt-5" at bounding box center [498, 244] width 131 height 18
type textarea "x"
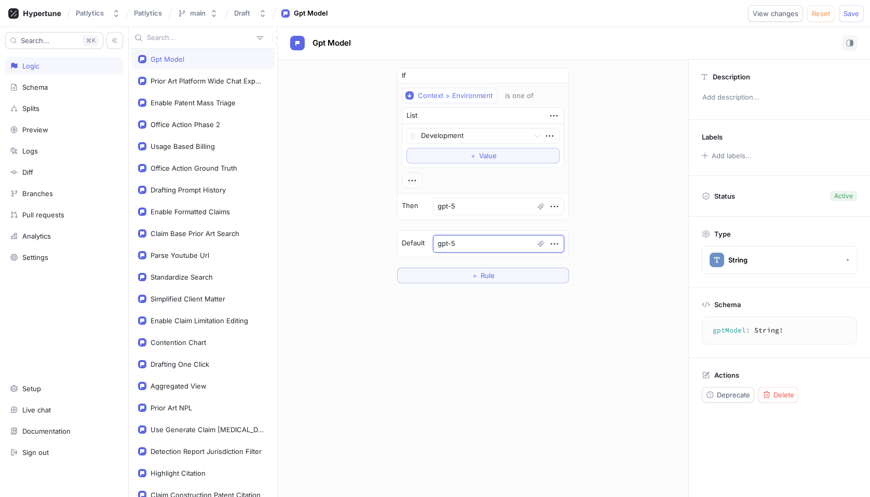
type textarea "gpt-"
type textarea "x"
type textarea "gpt-4"
type textarea "x"
type textarea "gpt-4."
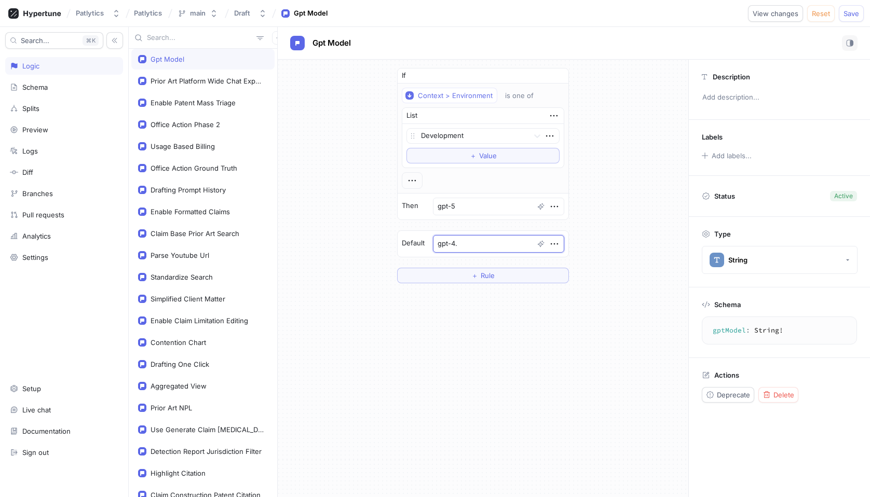
type textarea "x"
type textarea "gpt-4.1"
type textarea "x"
type textarea "gpt-4.1"
click at [859, 13] on span "Save" at bounding box center [851, 13] width 16 height 6
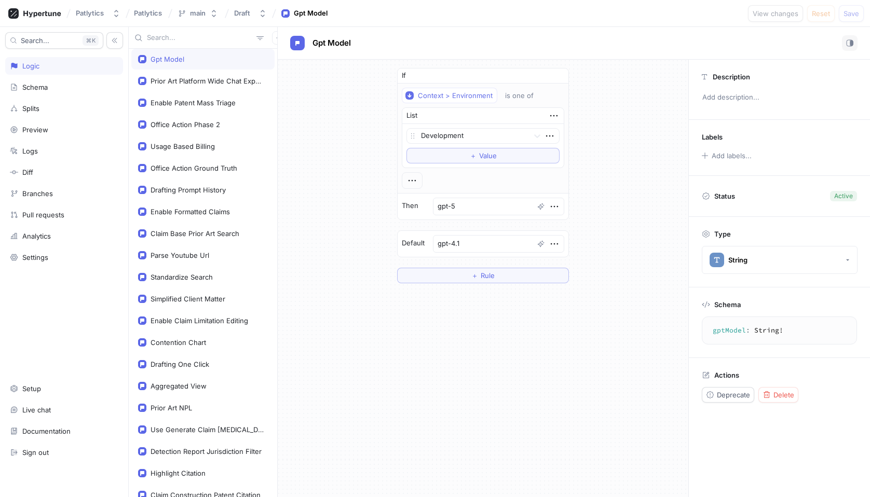
type textarea "x"
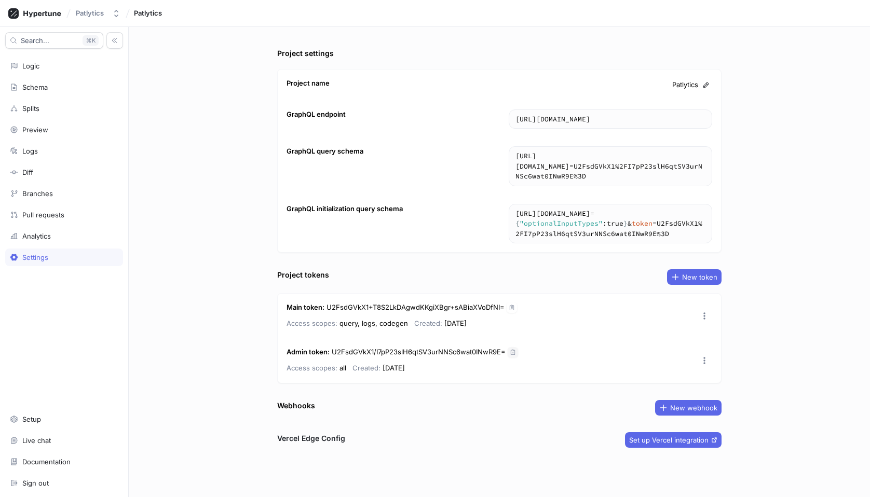
click at [512, 356] on button "button" at bounding box center [513, 352] width 10 height 10
click at [512, 355] on icon "button" at bounding box center [513, 352] width 6 height 6
click at [784, 141] on div "Project settings Project name Patlytics GraphQL endpoint [URL][DOMAIN_NAME] [UR…" at bounding box center [499, 262] width 741 height 470
